Goal: Find specific page/section: Find specific page/section

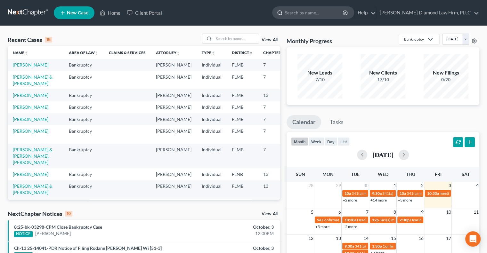
click at [317, 15] on input "search" at bounding box center [314, 13] width 59 height 12
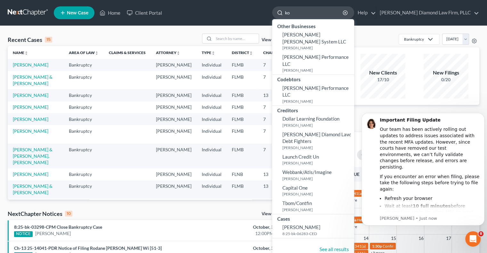
type input "k"
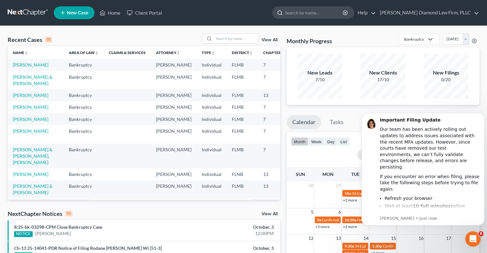
paste input "Koch Chris - BK CH 13 (4900.01)"
click at [344, 14] on input "Koch Chris - BK CH 13 (4900.01)" at bounding box center [314, 13] width 59 height 12
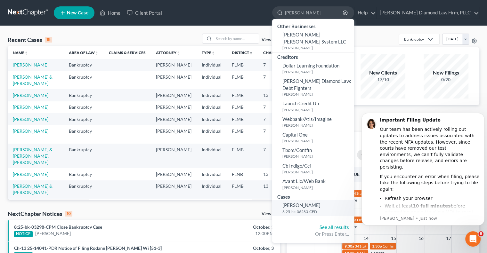
type input "Koch"
click at [313, 203] on span "Koch, Christopher" at bounding box center [302, 206] width 38 height 6
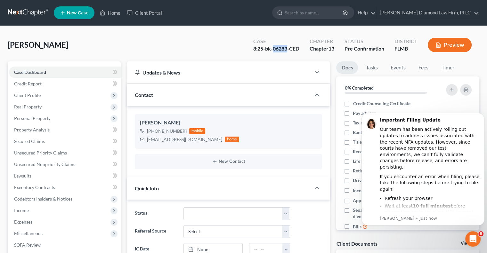
drag, startPoint x: 272, startPoint y: 49, endPoint x: 286, endPoint y: 52, distance: 14.1
click at [286, 52] on div "8:25-bk-06283-CED" at bounding box center [276, 48] width 46 height 7
copy div "06283"
